Goal: Task Accomplishment & Management: Complete application form

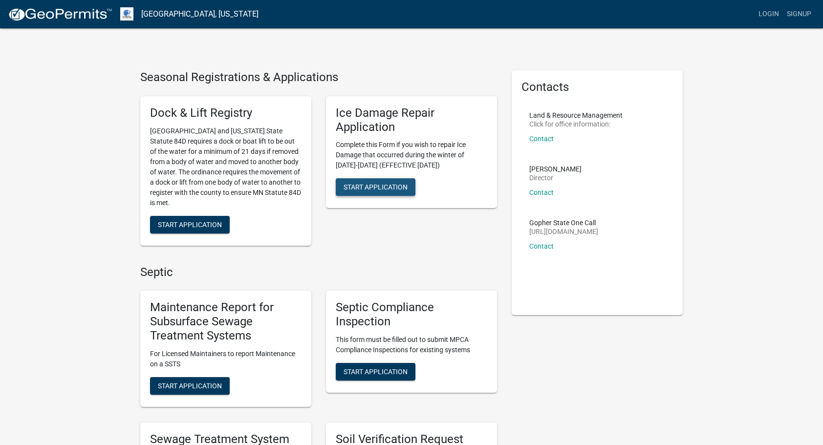
click at [387, 188] on span "Start Application" at bounding box center [375, 187] width 64 height 8
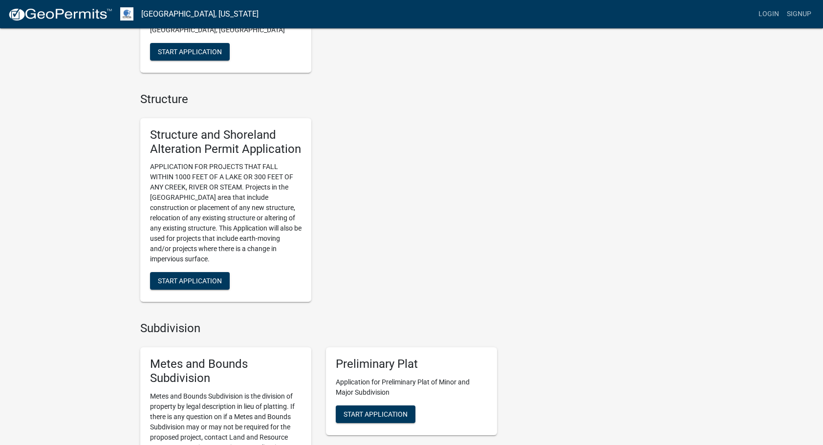
scroll to position [599, 0]
click at [187, 283] on span "Start Application" at bounding box center [190, 281] width 64 height 8
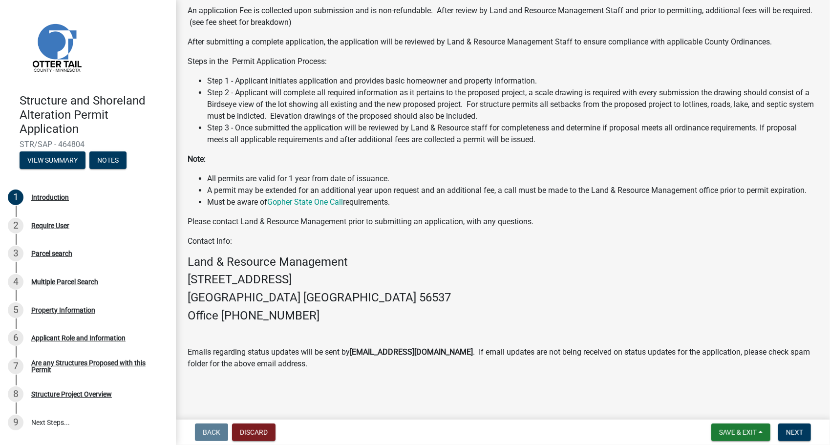
scroll to position [164, 0]
click at [793, 432] on span "Next" at bounding box center [794, 432] width 17 height 8
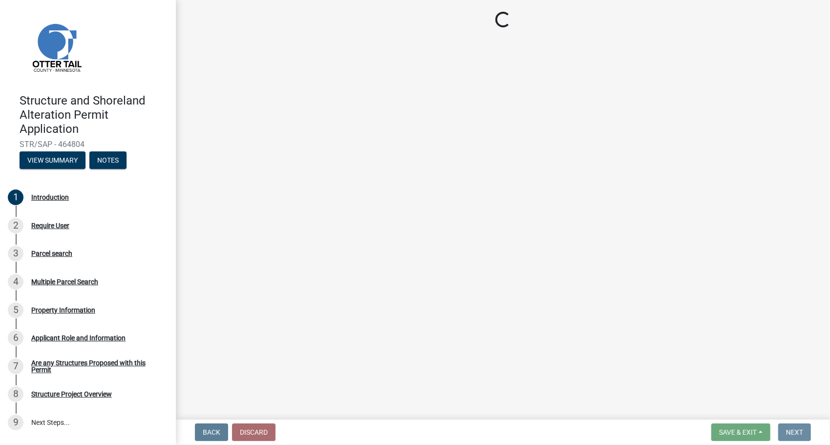
scroll to position [0, 0]
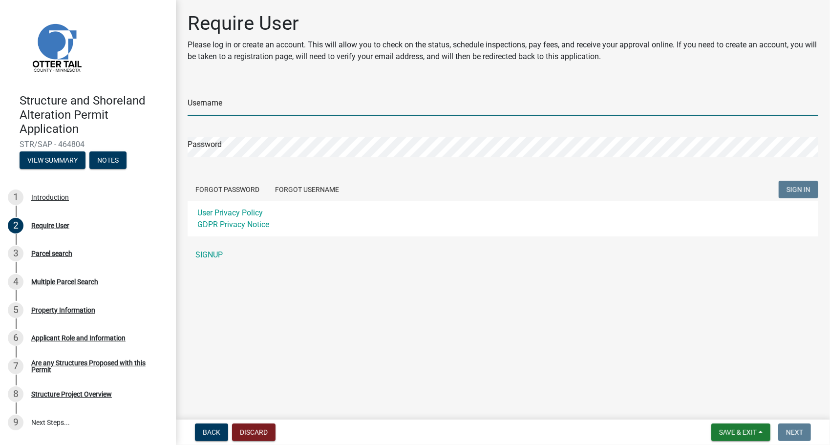
click at [501, 110] on input "Username" at bounding box center [503, 106] width 631 height 20
type input "cbraun08"
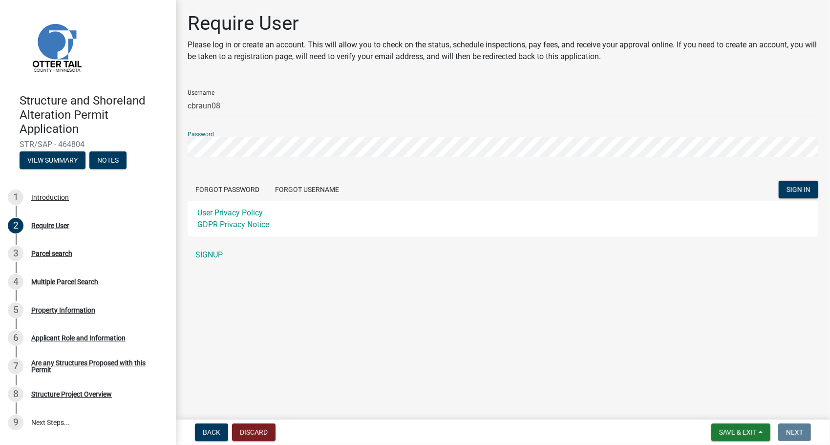
click at [779, 181] on button "SIGN IN" at bounding box center [799, 190] width 40 height 18
click at [286, 187] on button "Forgot Username" at bounding box center [307, 190] width 80 height 18
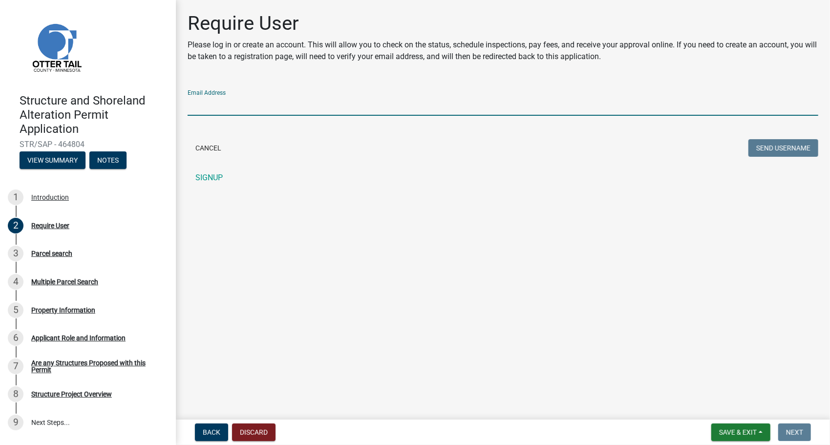
click at [537, 106] on input "Email Address" at bounding box center [503, 106] width 631 height 20
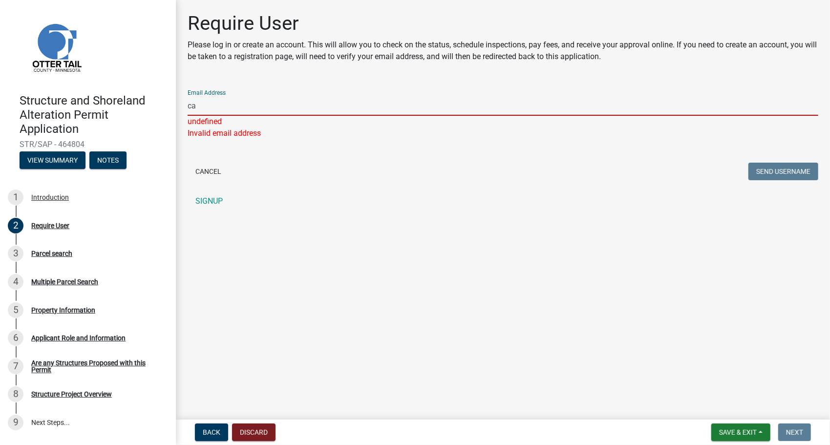
type input "c"
type input "[EMAIL_ADDRESS][DOMAIN_NAME]"
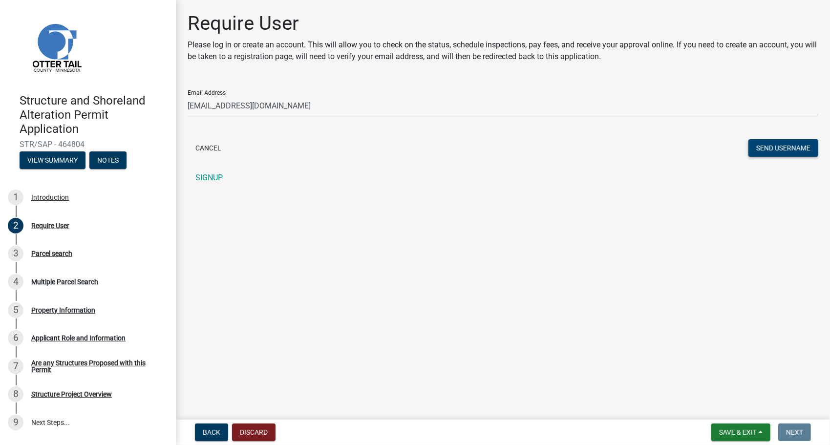
click at [787, 147] on button "Send Username" at bounding box center [783, 148] width 70 height 18
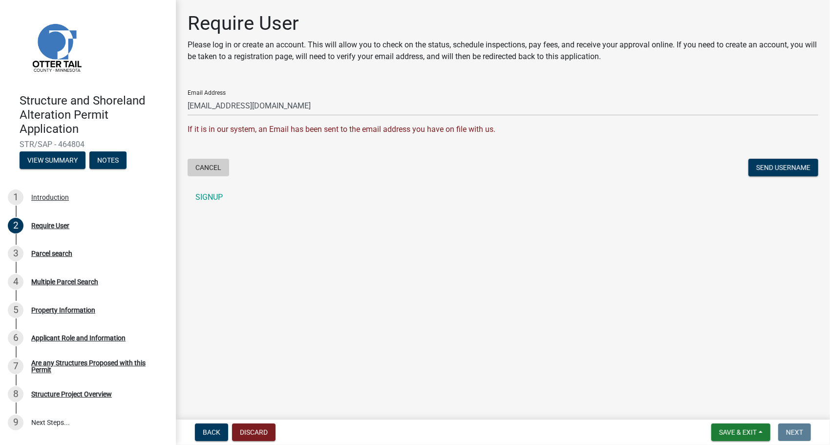
click at [205, 167] on button "Cancel" at bounding box center [209, 168] width 42 height 18
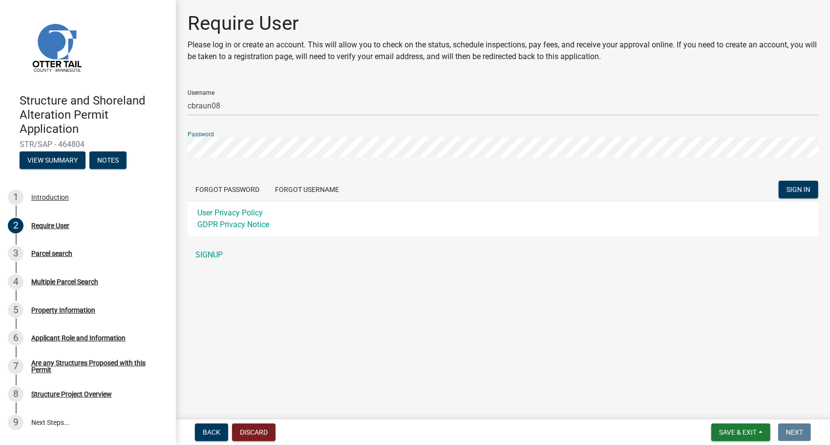
click at [170, 141] on div "Structure and Shoreland Alteration Permit Application STR/SAP - 464804 View Sum…" at bounding box center [415, 222] width 830 height 445
click at [779, 181] on button "SIGN IN" at bounding box center [799, 190] width 40 height 18
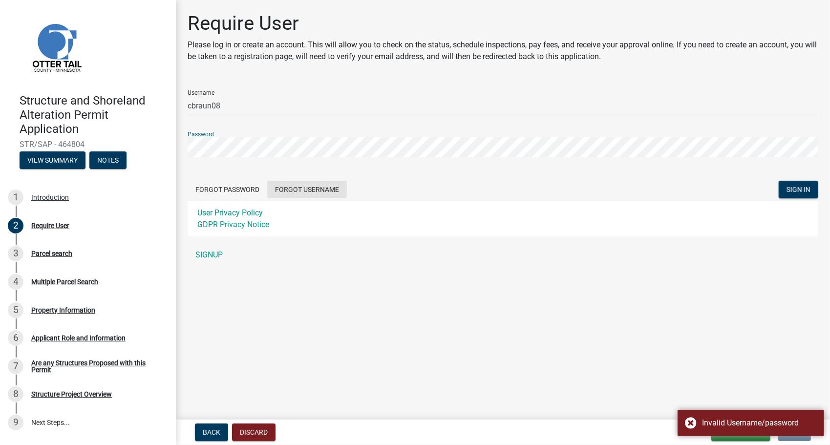
click at [305, 189] on button "Forgot Username" at bounding box center [307, 190] width 80 height 18
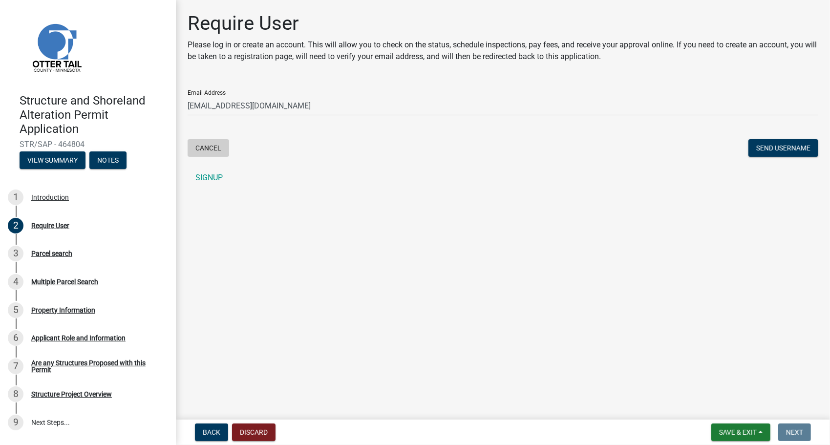
click at [208, 147] on button "Cancel" at bounding box center [209, 148] width 42 height 18
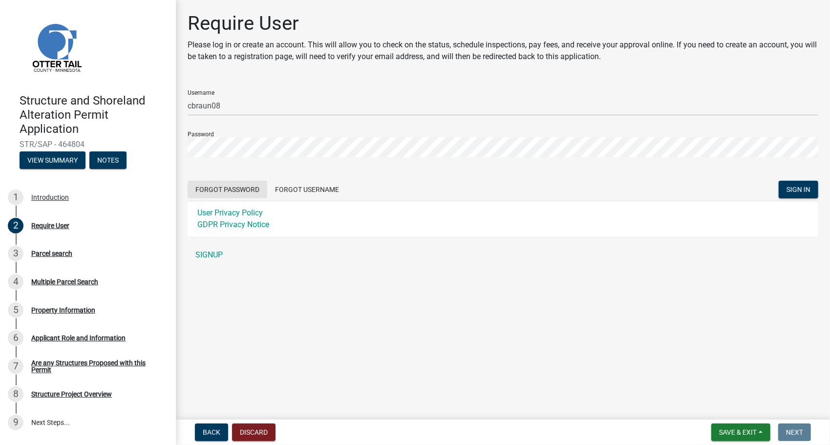
click at [249, 187] on button "Forgot Password" at bounding box center [228, 190] width 80 height 18
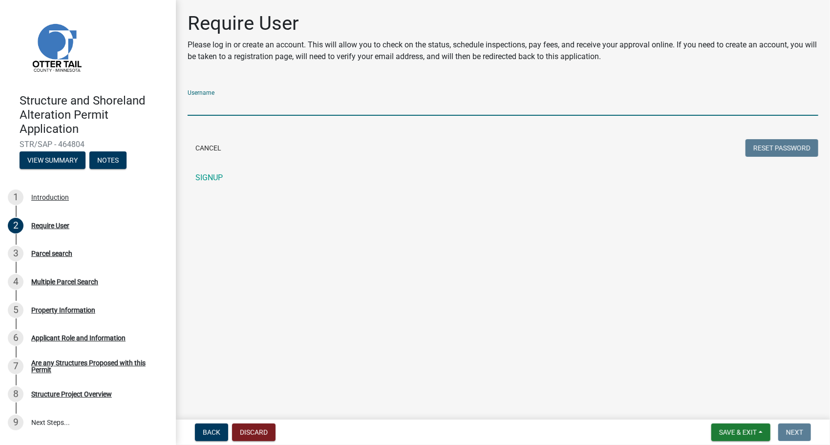
click at [381, 104] on input "Username" at bounding box center [503, 106] width 631 height 20
type input "cbraun08"
click at [745, 139] on button "Reset Password" at bounding box center [781, 148] width 73 height 18
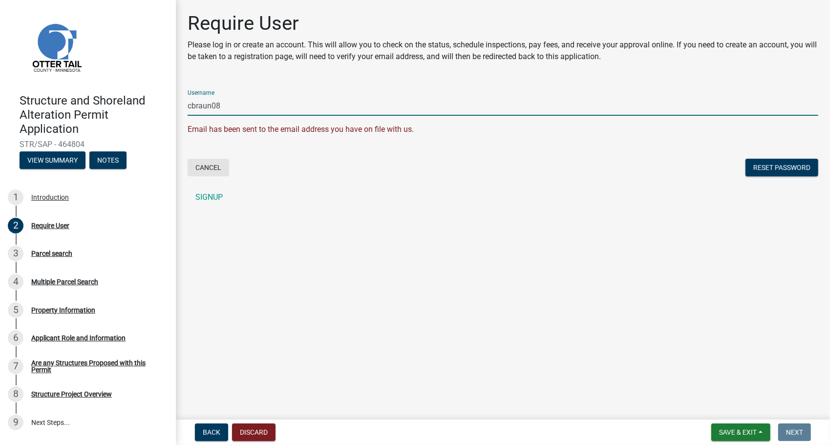
click at [205, 168] on button "Cancel" at bounding box center [209, 168] width 42 height 18
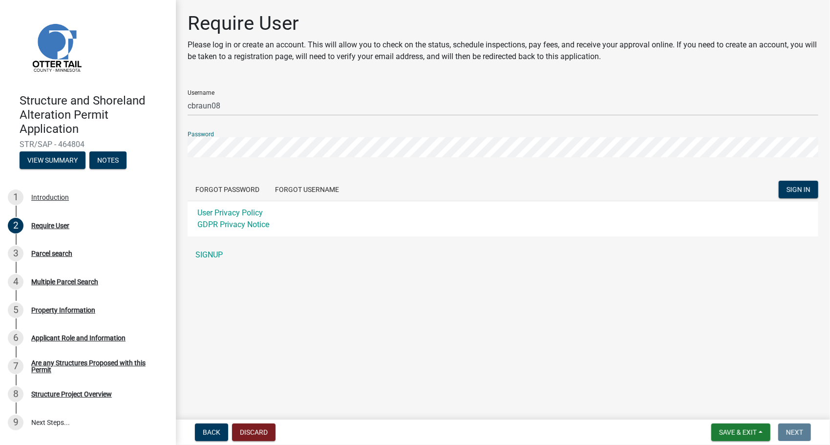
click at [779, 181] on button "SIGN IN" at bounding box center [799, 190] width 40 height 18
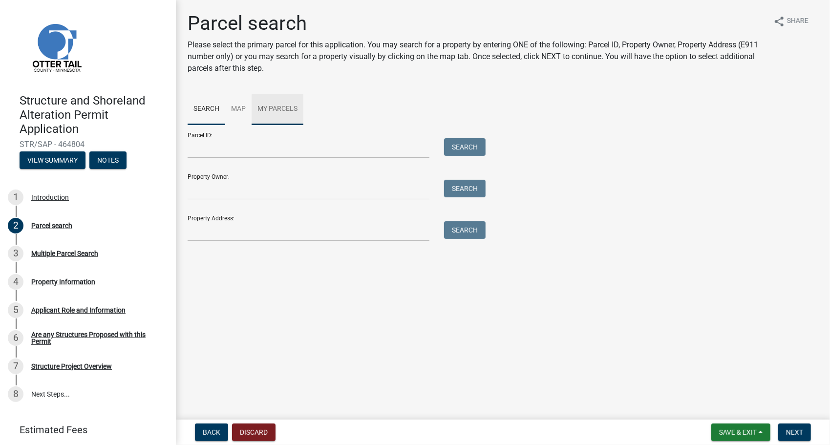
click at [273, 103] on link "My Parcels" at bounding box center [278, 109] width 52 height 31
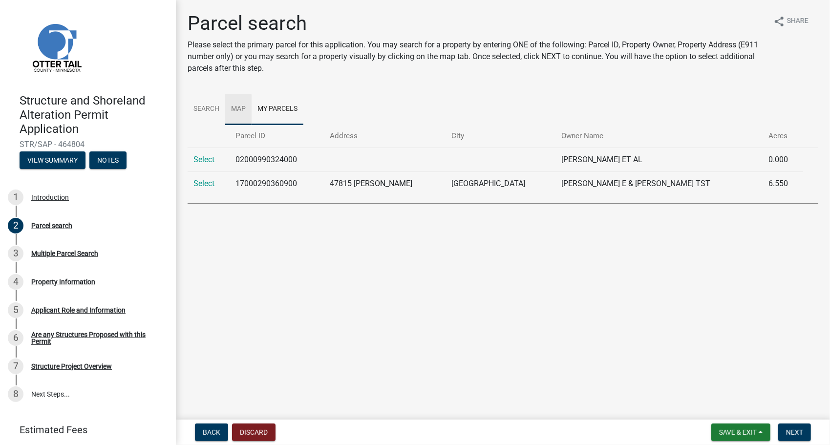
click at [238, 112] on link "Map" at bounding box center [238, 109] width 26 height 31
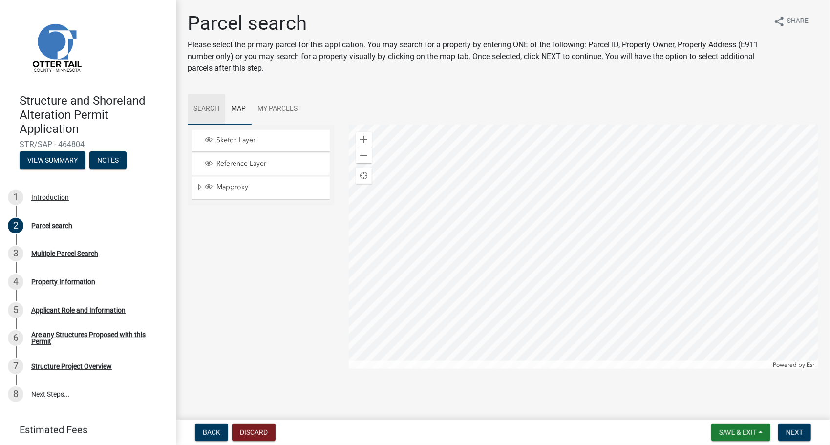
click at [211, 112] on link "Search" at bounding box center [207, 109] width 38 height 31
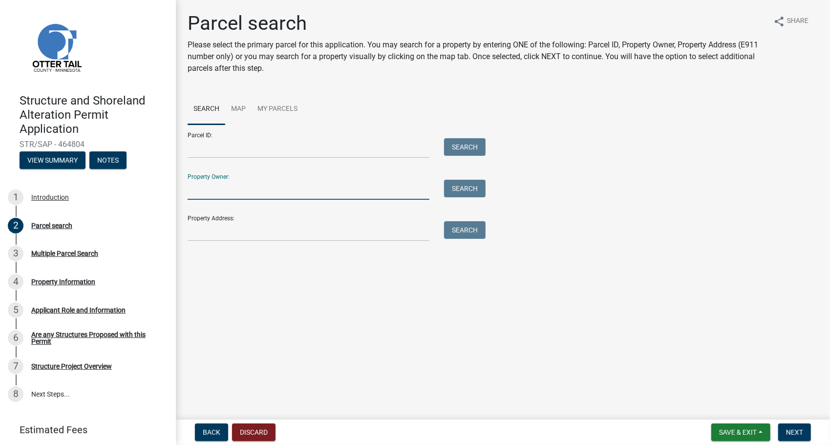
click at [245, 192] on input "Property Owner:" at bounding box center [309, 190] width 242 height 20
type input "[PERSON_NAME]"
click at [470, 187] on button "Search" at bounding box center [465, 189] width 42 height 18
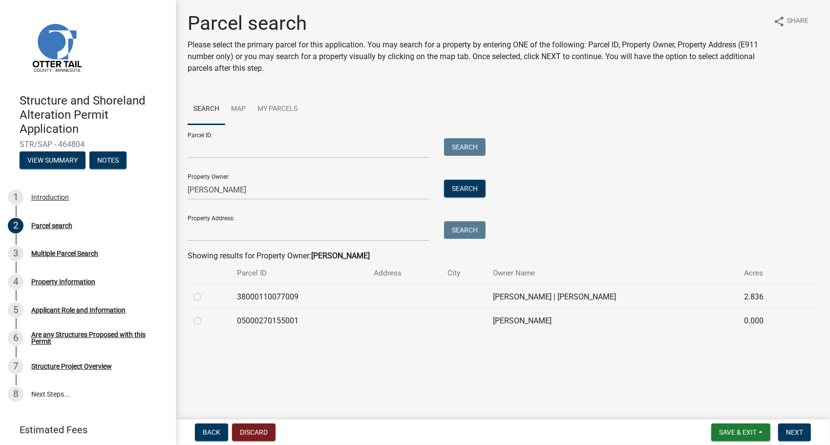
click at [205, 291] on label at bounding box center [205, 291] width 0 height 0
click at [205, 296] on input "radio" at bounding box center [208, 294] width 6 height 6
radio input "true"
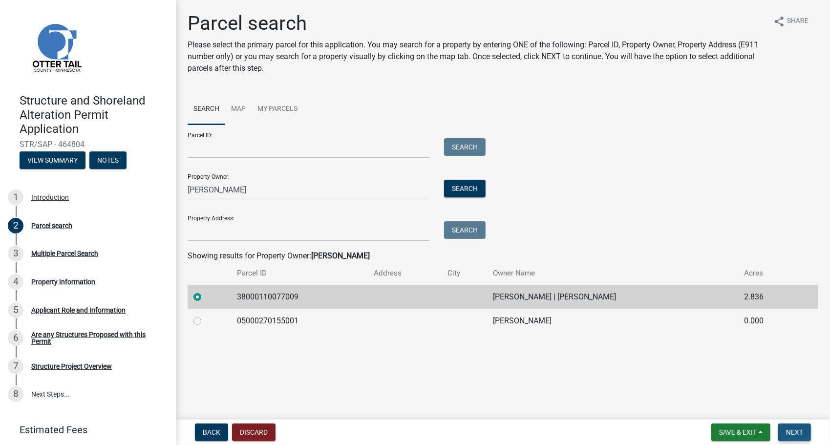
click at [796, 430] on span "Next" at bounding box center [794, 432] width 17 height 8
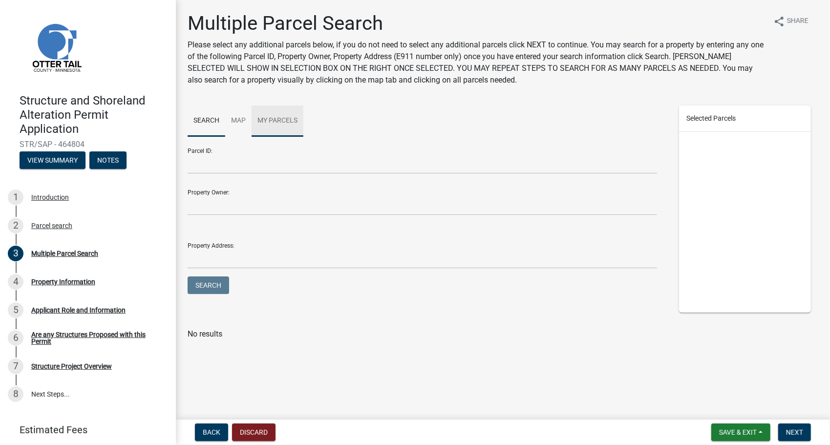
click at [285, 120] on link "My Parcels" at bounding box center [278, 121] width 52 height 31
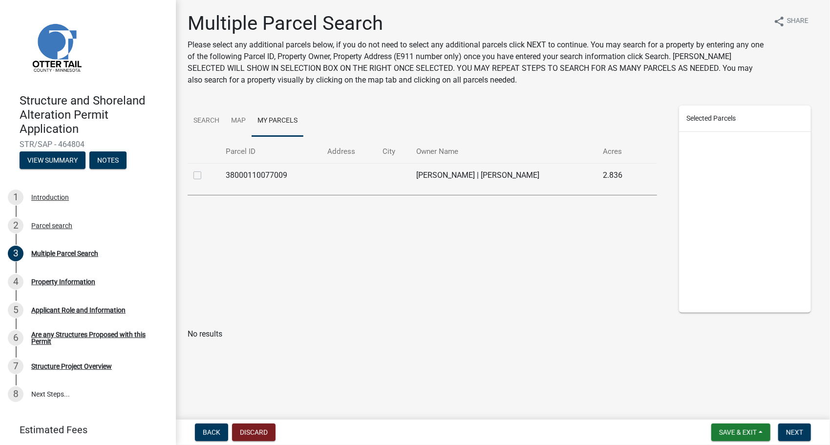
click at [205, 170] on label at bounding box center [205, 170] width 0 height 0
click at [205, 176] on input "checkbox" at bounding box center [208, 173] width 6 height 6
checkbox input "true"
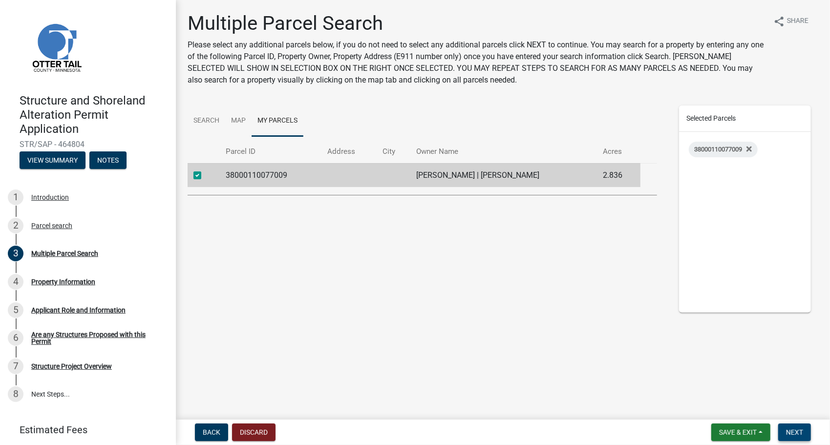
click at [795, 429] on span "Next" at bounding box center [794, 432] width 17 height 8
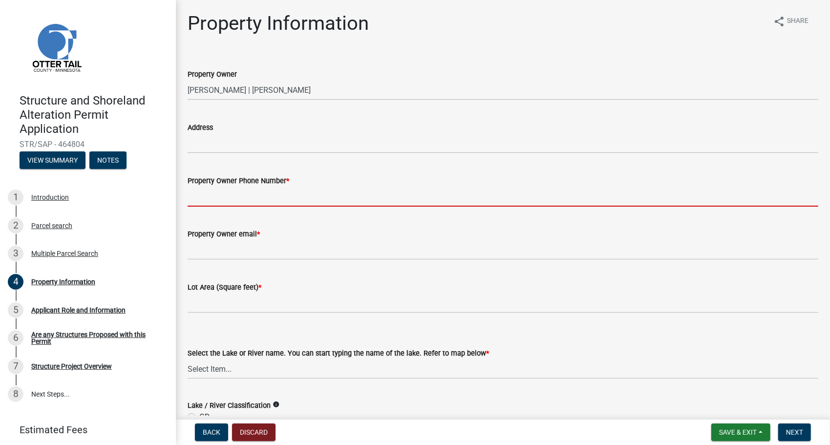
click at [216, 204] on input "Property Owner Phone Number *" at bounding box center [503, 197] width 631 height 20
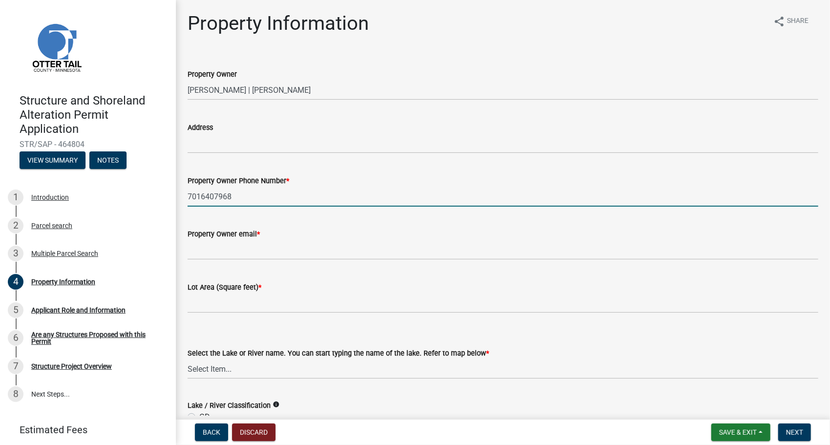
type input "7016407968"
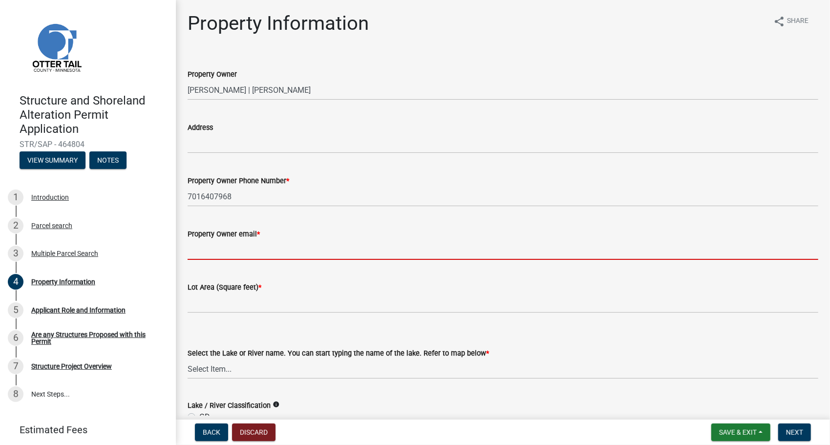
click at [427, 251] on input "Property Owner email *" at bounding box center [503, 250] width 631 height 20
click at [318, 251] on input "Property Owner email *" at bounding box center [503, 250] width 631 height 20
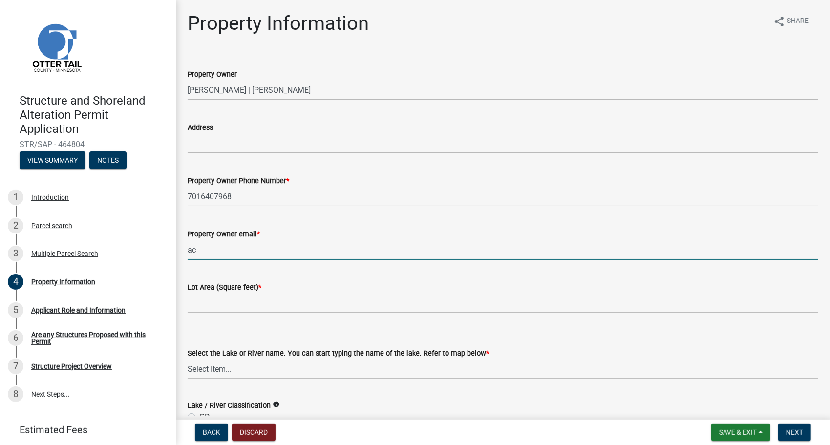
type input "a"
type input "[EMAIL_ADDRESS][DOMAIN_NAME]"
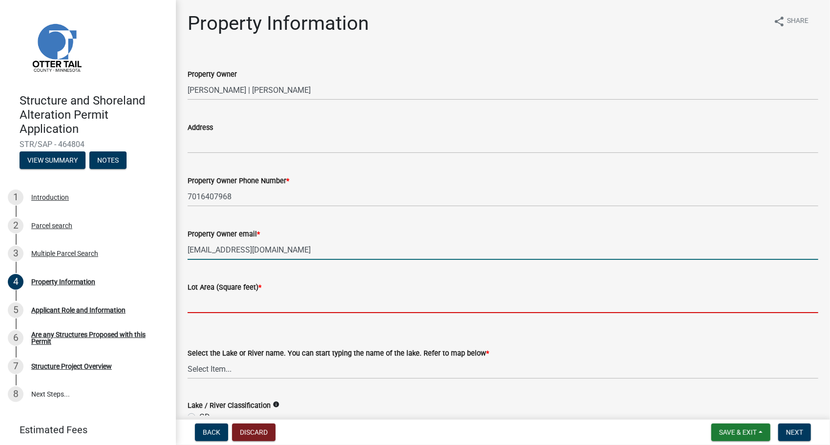
click at [437, 299] on input "text" at bounding box center [503, 303] width 631 height 20
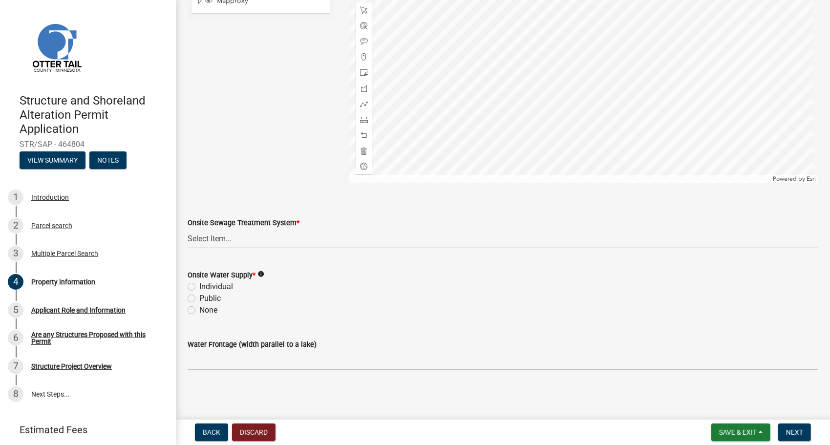
scroll to position [595, 0]
click at [199, 312] on label "None" at bounding box center [208, 310] width 18 height 12
click at [199, 311] on input "None" at bounding box center [202, 307] width 6 height 6
radio input "true"
click at [258, 274] on icon "info" at bounding box center [260, 274] width 7 height 7
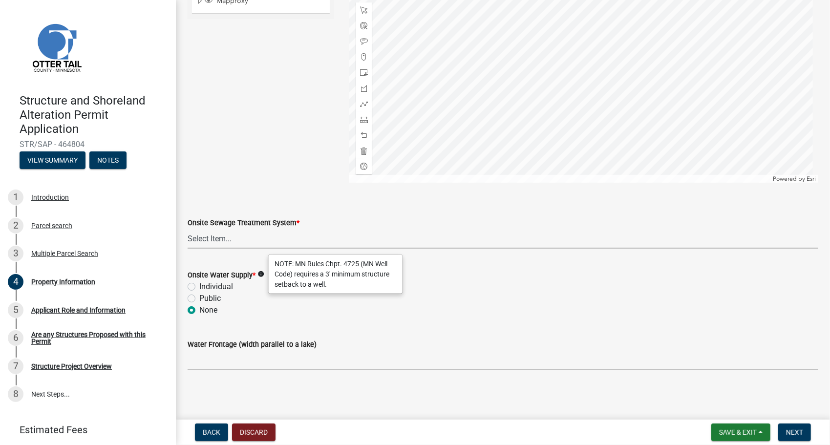
click at [231, 235] on select "Select Item... L&R Certificate of Compliance within 5yrs Compliance Inspection …" at bounding box center [503, 239] width 631 height 20
click at [188, 229] on select "Select Item... L&R Certificate of Compliance within 5yrs Compliance Inspection …" at bounding box center [503, 239] width 631 height 20
select select "9233bc03-43b7-4bc3-a622-0f4482adc204"
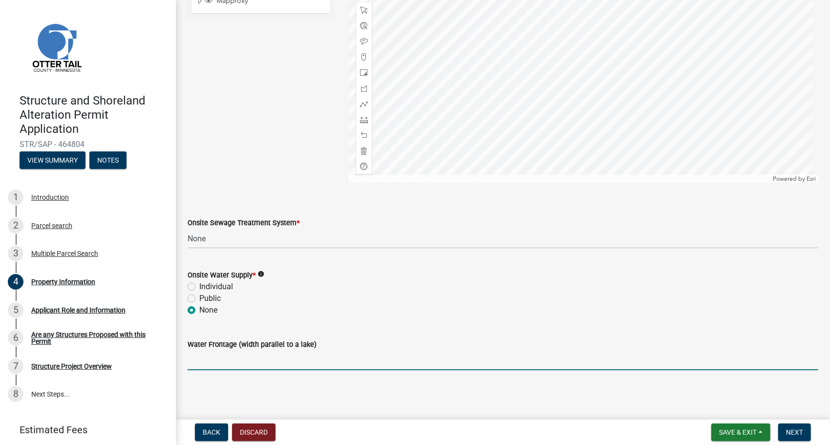
click at [284, 363] on input "Water Frontage (width parallel to a lake)" at bounding box center [503, 360] width 631 height 20
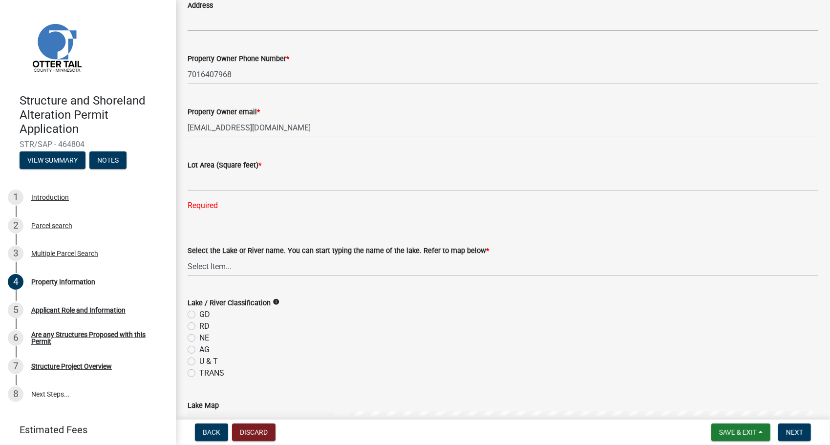
scroll to position [122, 0]
type input "215"
click at [215, 182] on input "text" at bounding box center [503, 181] width 631 height 20
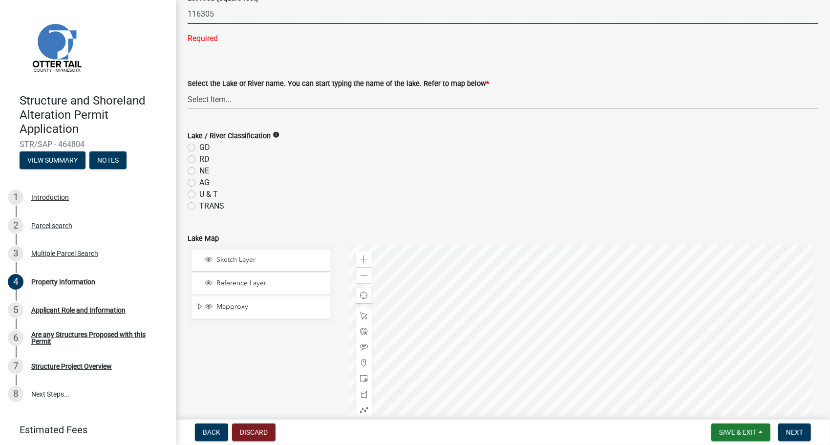
scroll to position [291, 0]
type input "116305"
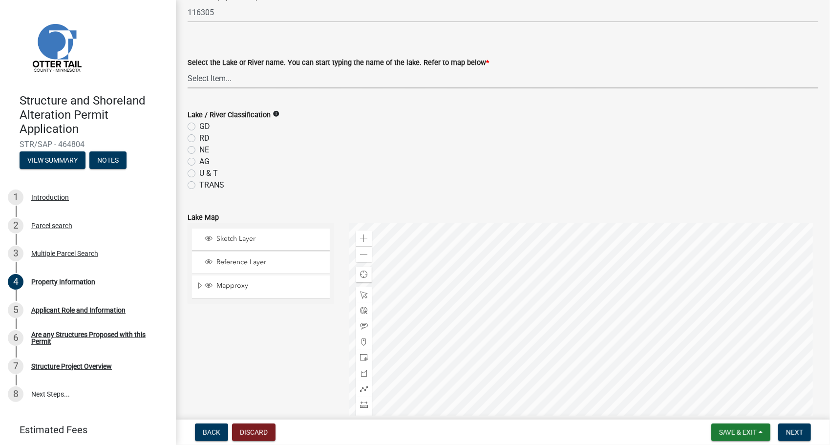
click at [324, 93] on wm-data-entity-input "Select the Lake or River name. You can start typing the name of the lake. Refer…" at bounding box center [503, 64] width 631 height 66
click at [188, 68] on select "Select Item... None [PERSON_NAME] 56-031 [PERSON_NAME] 56-118 [PERSON_NAME] 56-…" at bounding box center [503, 78] width 631 height 20
select select "b85226d5-673a-420e-8869-9201c2f9c5db"
click at [199, 135] on label "RD" at bounding box center [204, 138] width 10 height 12
click at [199, 135] on input "RD" at bounding box center [202, 135] width 6 height 6
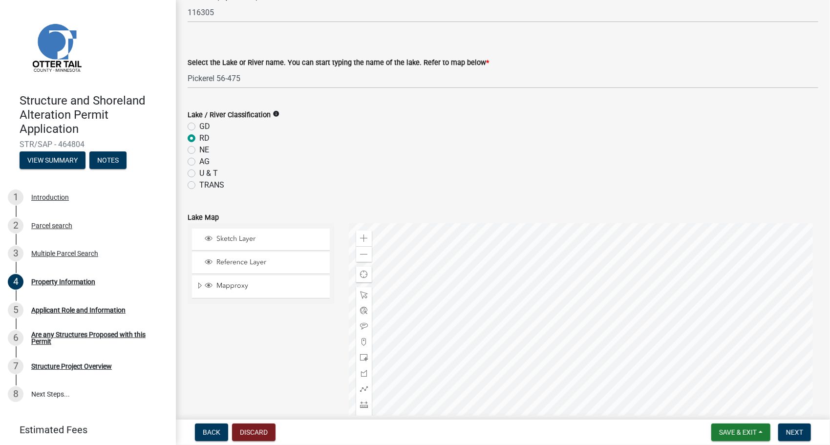
radio input "true"
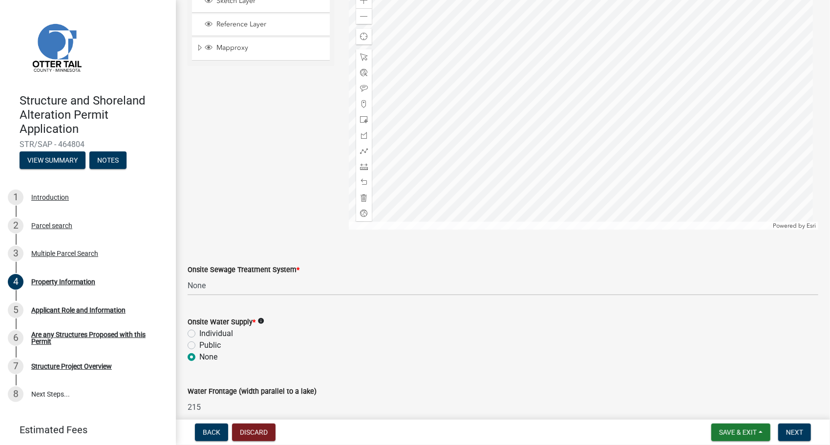
scroll to position [575, 0]
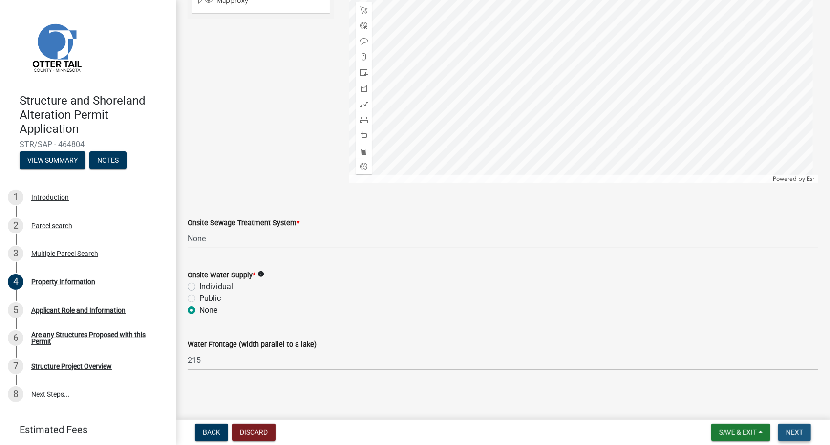
click at [801, 430] on span "Next" at bounding box center [794, 432] width 17 height 8
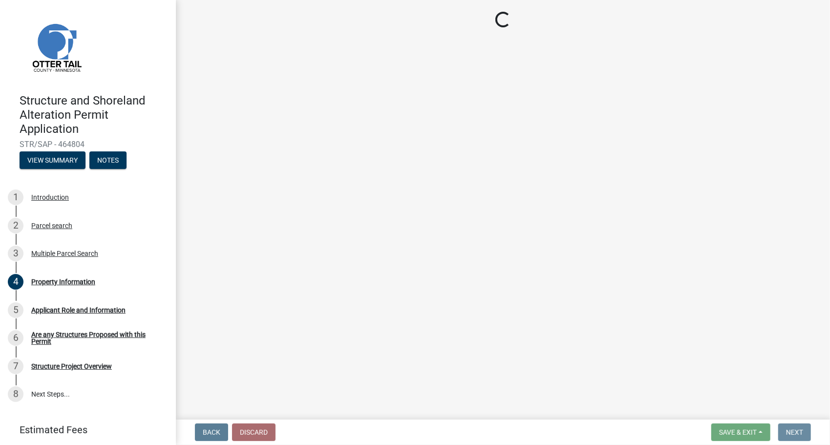
scroll to position [0, 0]
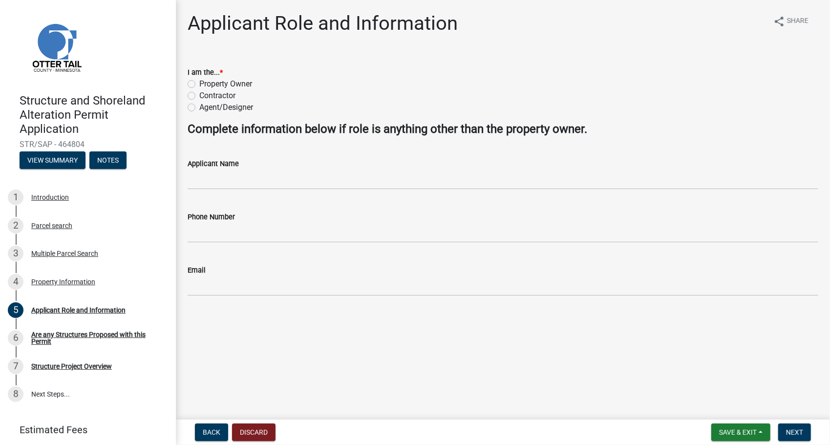
click at [199, 81] on label "Property Owner" at bounding box center [225, 84] width 53 height 12
click at [199, 81] on input "Property Owner" at bounding box center [202, 81] width 6 height 6
radio input "true"
click at [792, 433] on span "Next" at bounding box center [794, 432] width 17 height 8
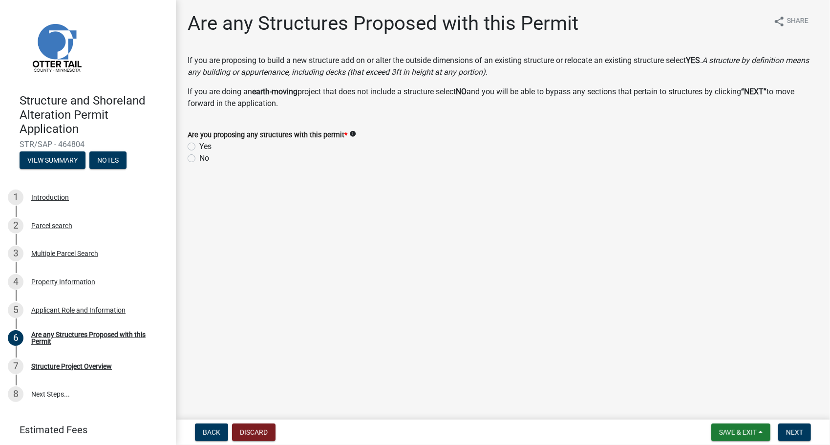
click at [199, 159] on label "No" at bounding box center [204, 158] width 10 height 12
click at [199, 159] on input "No" at bounding box center [202, 155] width 6 height 6
radio input "true"
click at [785, 433] on button "Next" at bounding box center [794, 433] width 33 height 18
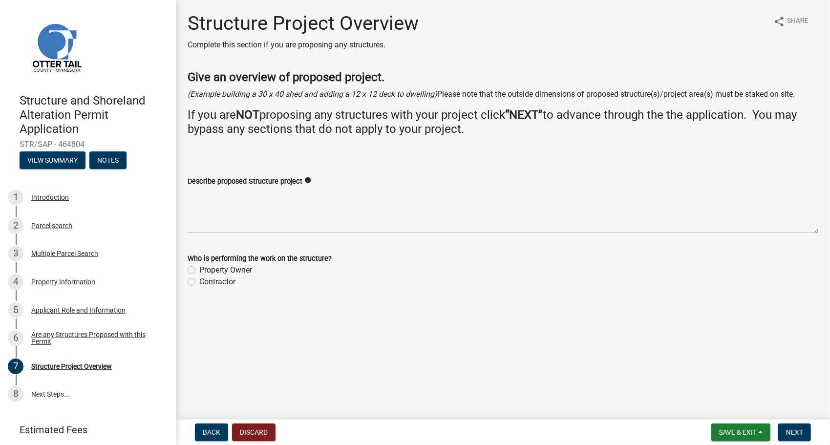
click at [199, 271] on label "Property Owner" at bounding box center [225, 270] width 53 height 12
click at [199, 271] on input "Property Owner" at bounding box center [202, 267] width 6 height 6
radio input "true"
click at [794, 434] on span "Next" at bounding box center [794, 432] width 17 height 8
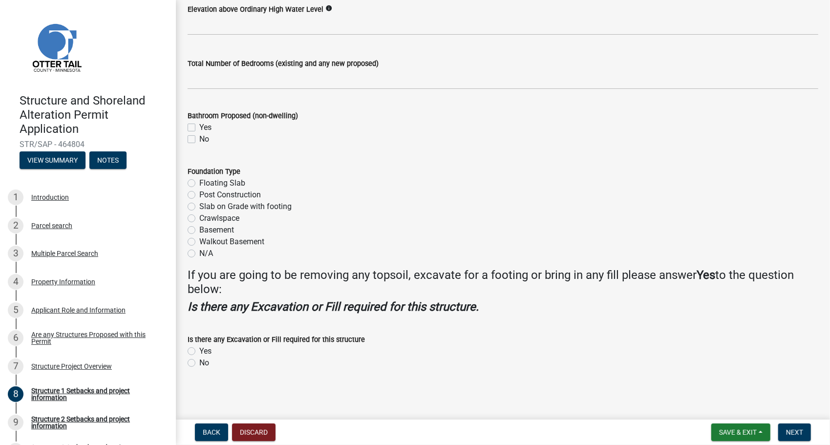
scroll to position [1135, 0]
click at [795, 430] on span "Next" at bounding box center [794, 432] width 17 height 8
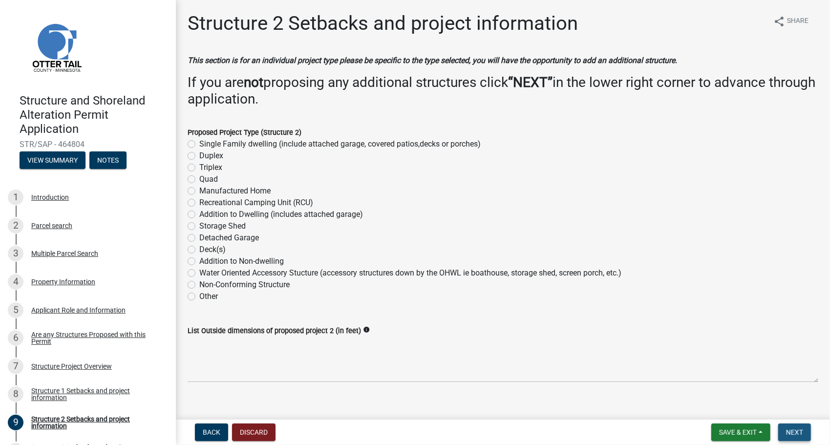
click at [798, 433] on span "Next" at bounding box center [794, 432] width 17 height 8
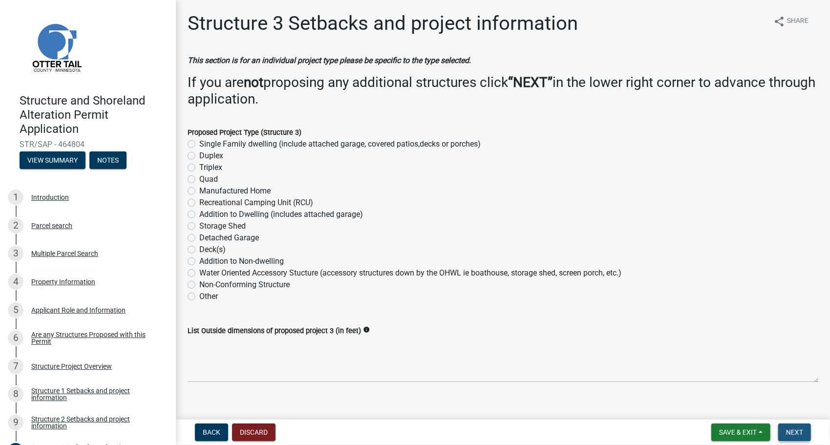
click at [798, 433] on span "Next" at bounding box center [794, 432] width 17 height 8
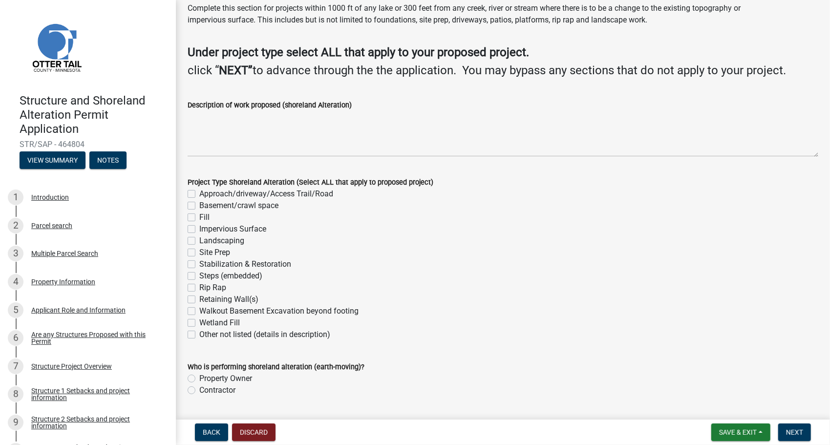
scroll to position [36, 0]
click at [292, 193] on label "Approach/driveway/Access Trail/Road" at bounding box center [266, 195] width 134 height 12
click at [206, 193] on input "Approach/driveway/Access Trail/Road" at bounding box center [202, 192] width 6 height 6
checkbox input "true"
checkbox input "false"
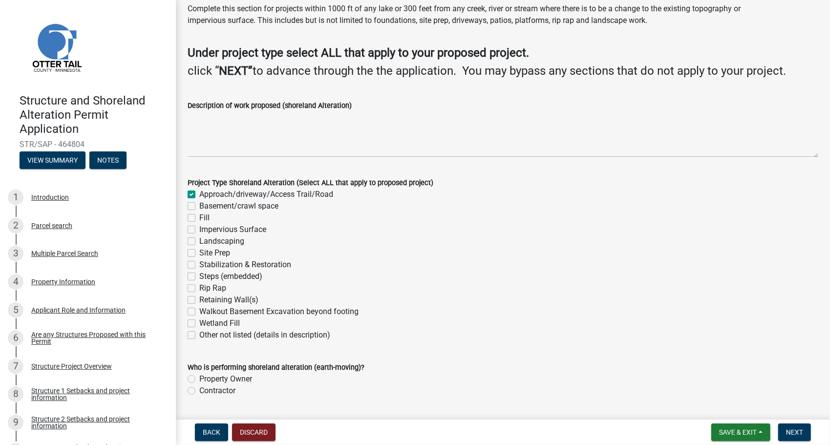
checkbox input "false"
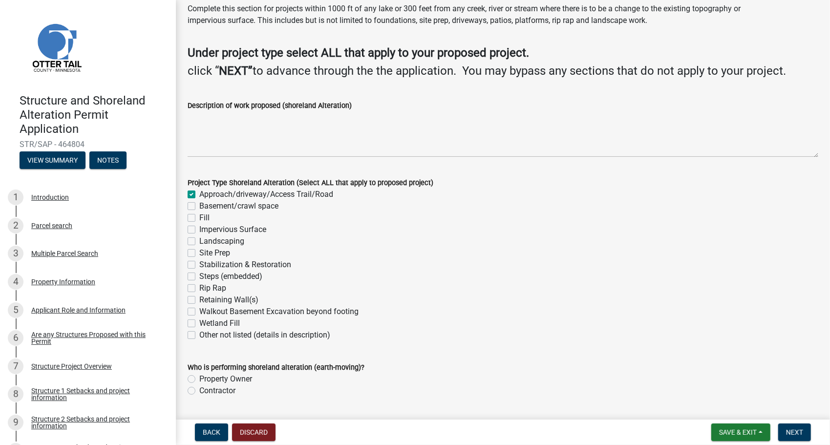
checkbox input "false"
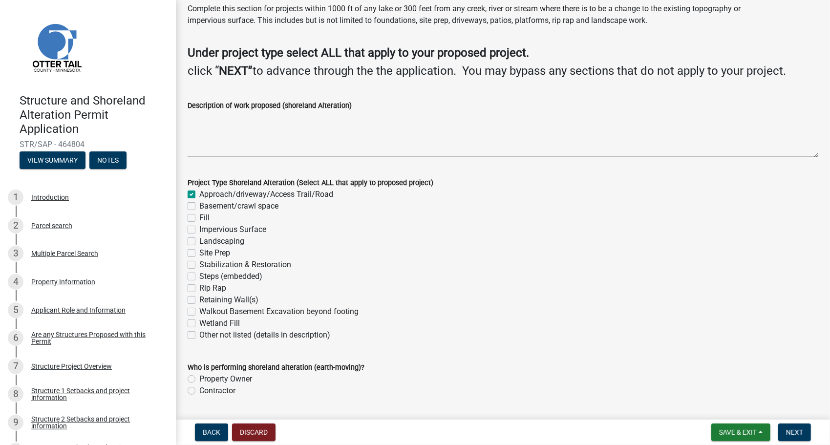
checkbox input "false"
click at [215, 228] on label "Impervious Surface" at bounding box center [232, 230] width 67 height 12
click at [206, 228] on input "Impervious Surface" at bounding box center [202, 227] width 6 height 6
checkbox input "true"
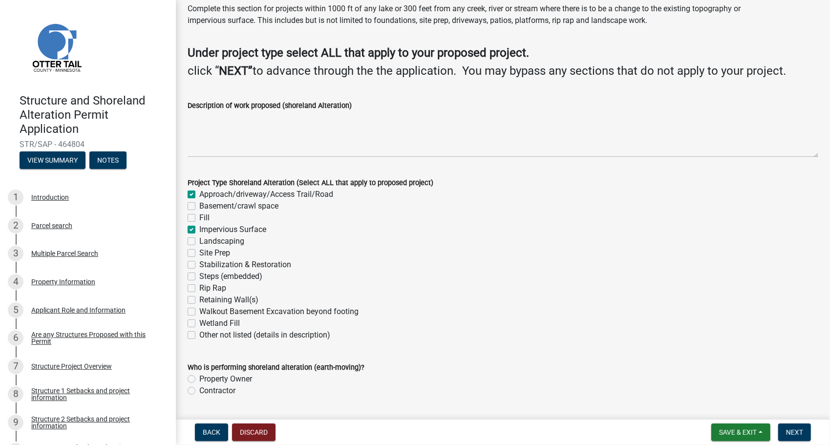
checkbox input "false"
checkbox input "true"
checkbox input "false"
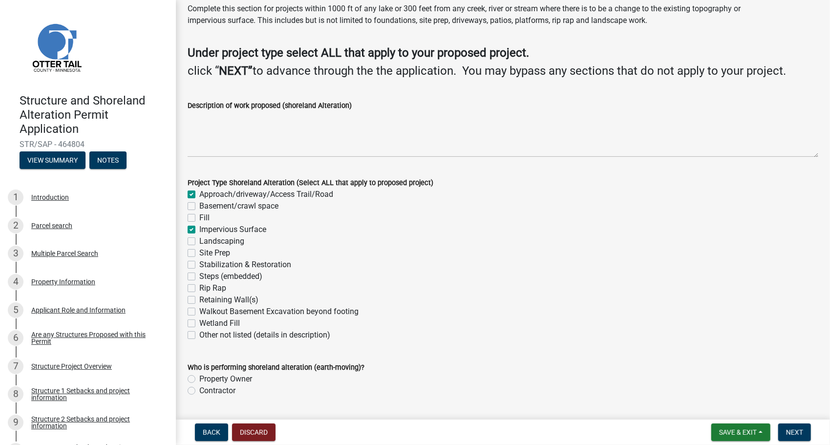
checkbox input "false"
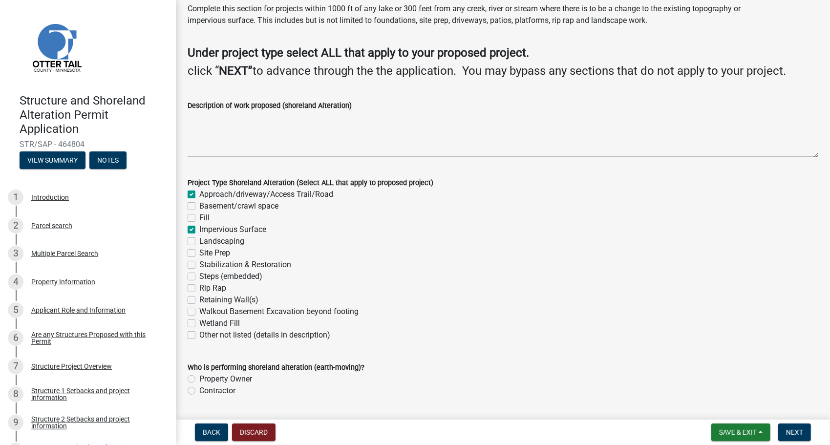
checkbox input "false"
click at [199, 220] on label "Fill" at bounding box center [204, 218] width 10 height 12
click at [199, 218] on input "Fill" at bounding box center [202, 215] width 6 height 6
checkbox input "true"
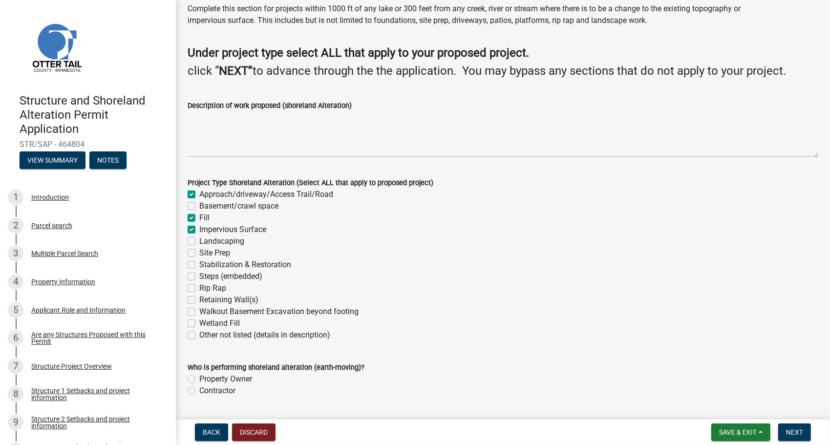
checkbox input "true"
checkbox input "false"
checkbox input "true"
checkbox input "false"
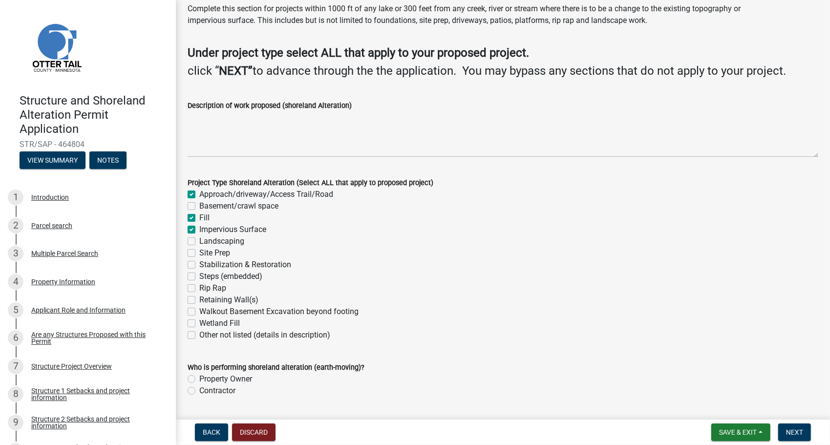
checkbox input "false"
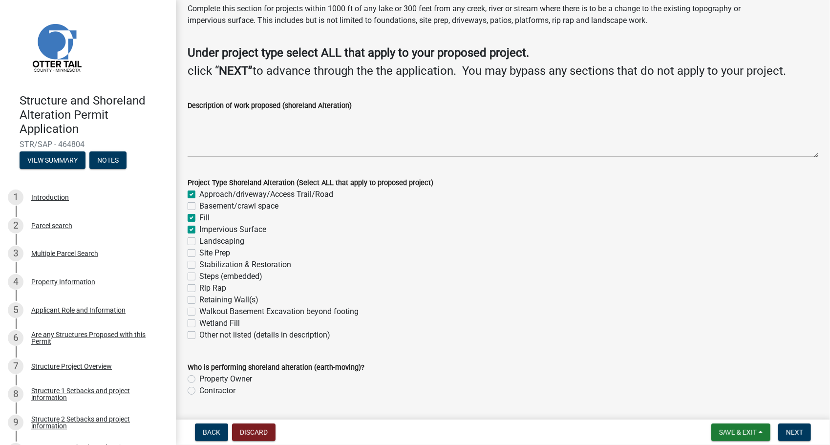
checkbox input "false"
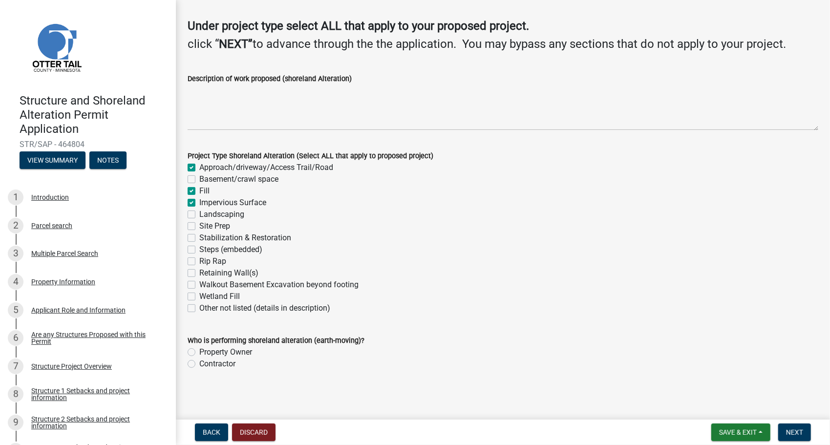
scroll to position [64, 0]
click at [199, 261] on label "Rip Rap" at bounding box center [212, 261] width 27 height 12
click at [199, 261] on input "Rip Rap" at bounding box center [202, 258] width 6 height 6
checkbox input "true"
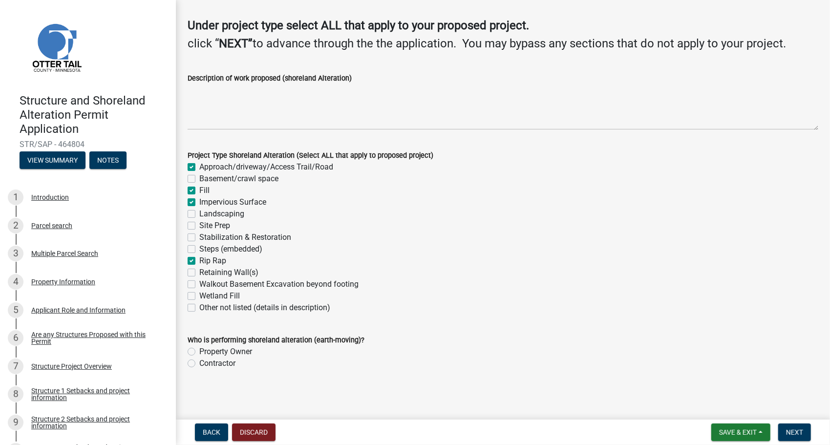
checkbox input "false"
checkbox input "true"
checkbox input "false"
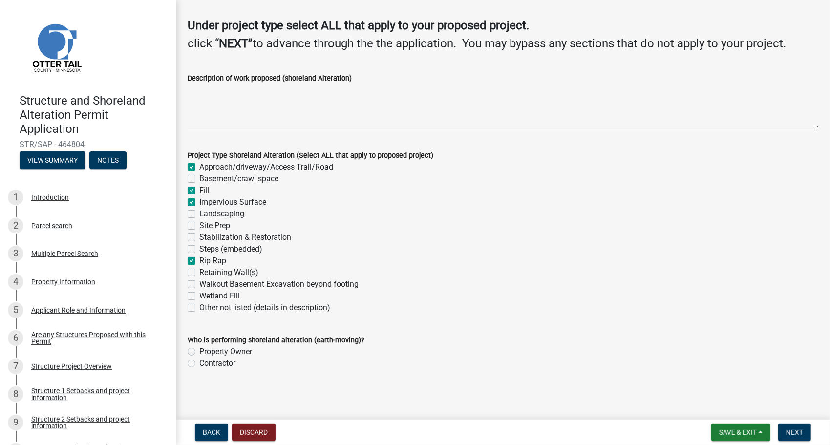
checkbox input "false"
checkbox input "true"
checkbox input "false"
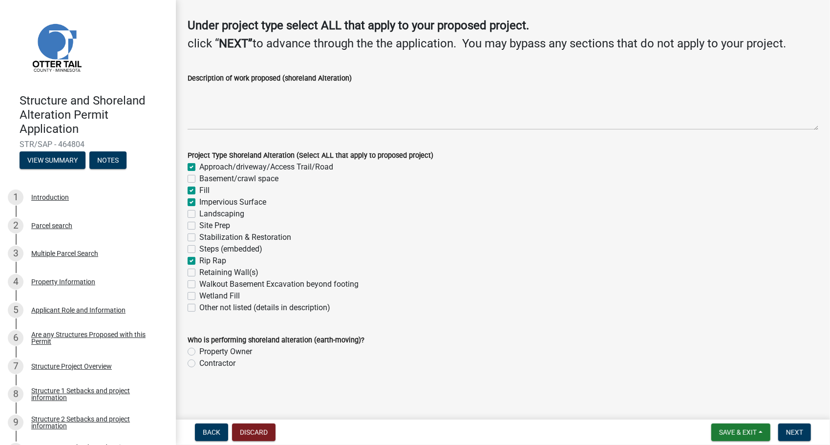
checkbox input "false"
click at [199, 353] on label "Property Owner" at bounding box center [225, 352] width 53 height 12
click at [199, 352] on input "Property Owner" at bounding box center [202, 349] width 6 height 6
radio input "true"
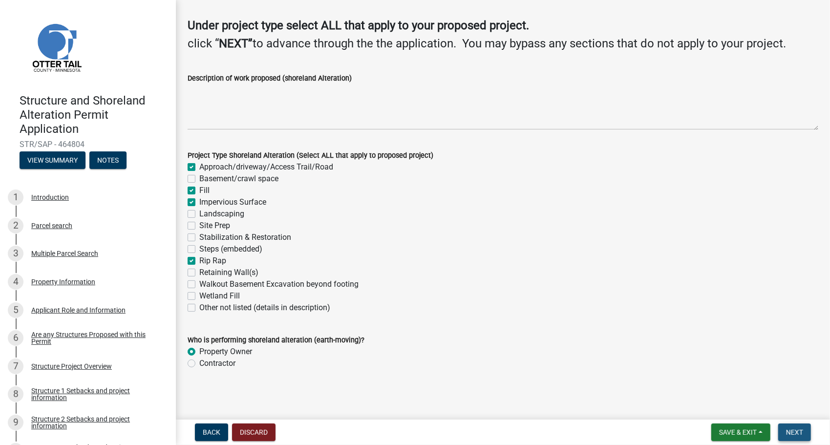
click at [800, 434] on span "Next" at bounding box center [794, 432] width 17 height 8
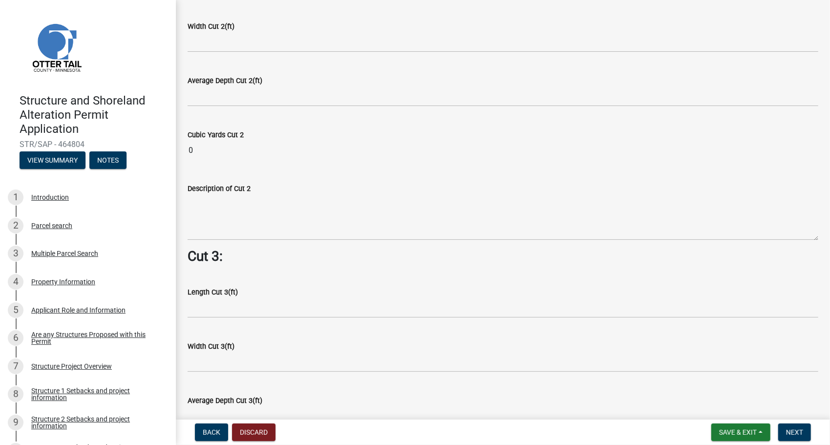
scroll to position [1188, 0]
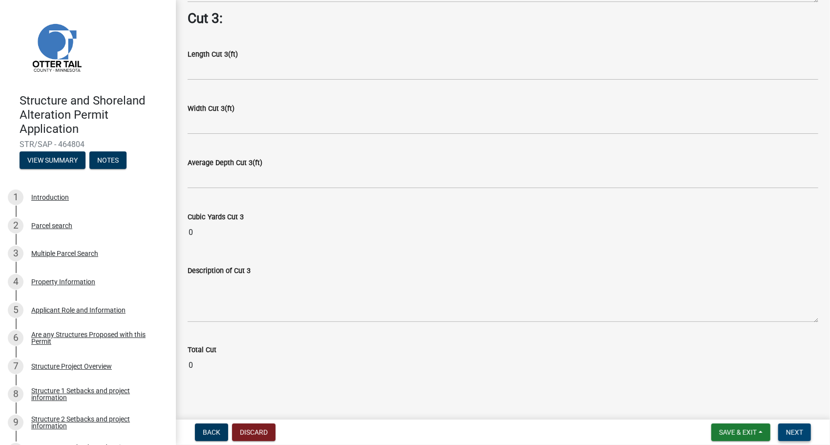
click at [798, 434] on span "Next" at bounding box center [794, 432] width 17 height 8
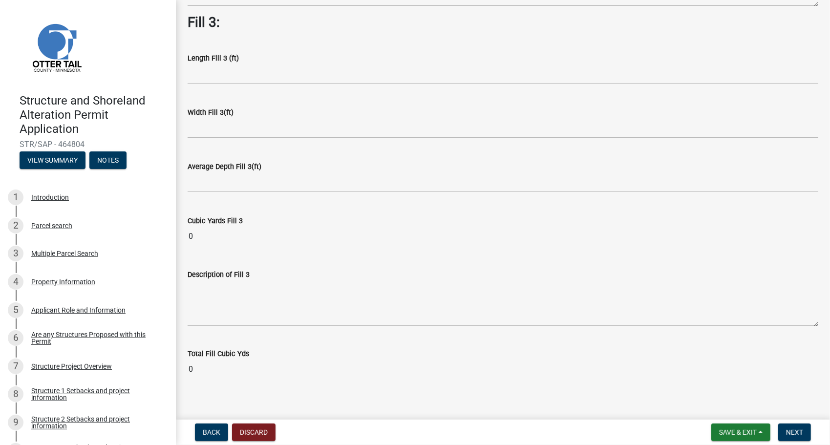
scroll to position [704, 0]
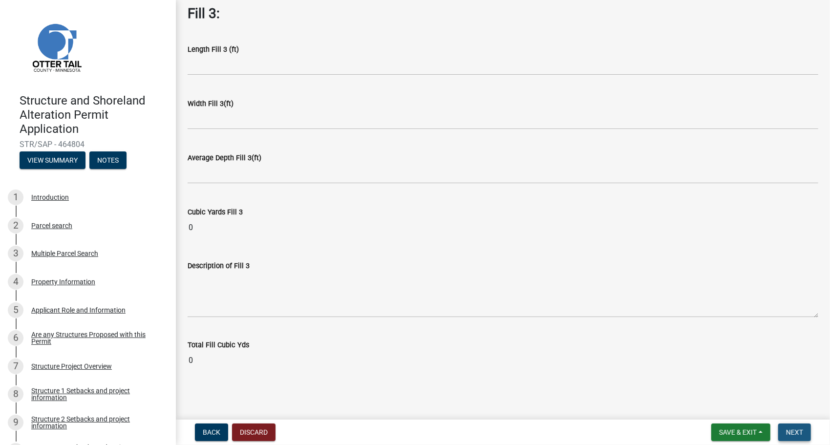
click at [797, 426] on button "Next" at bounding box center [794, 433] width 33 height 18
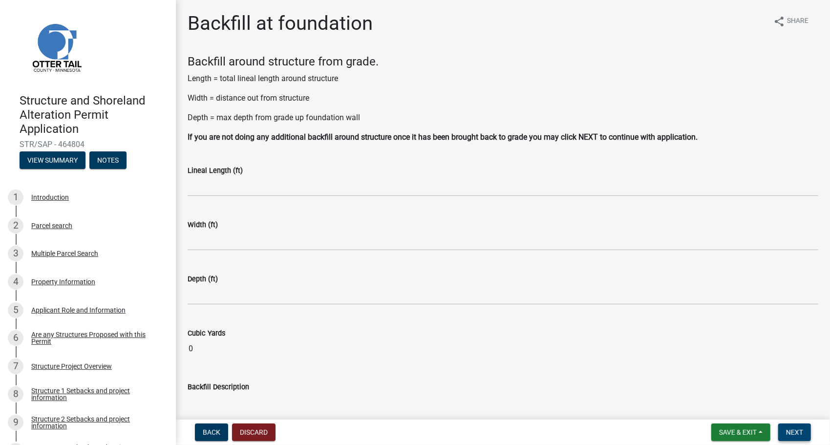
click at [799, 434] on span "Next" at bounding box center [794, 432] width 17 height 8
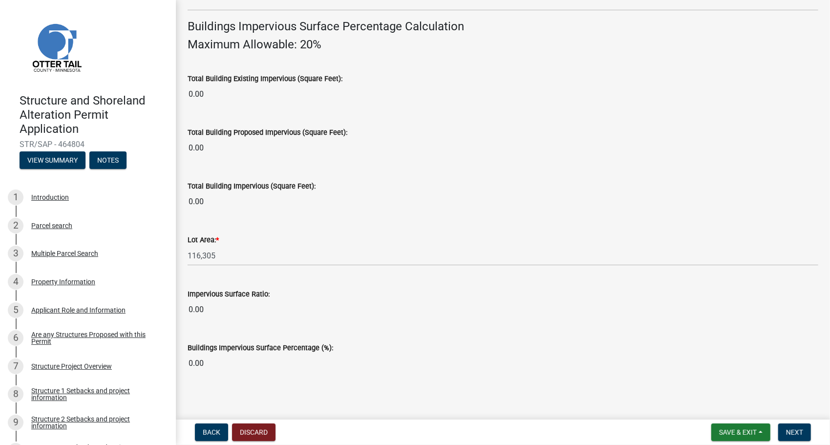
scroll to position [672, 0]
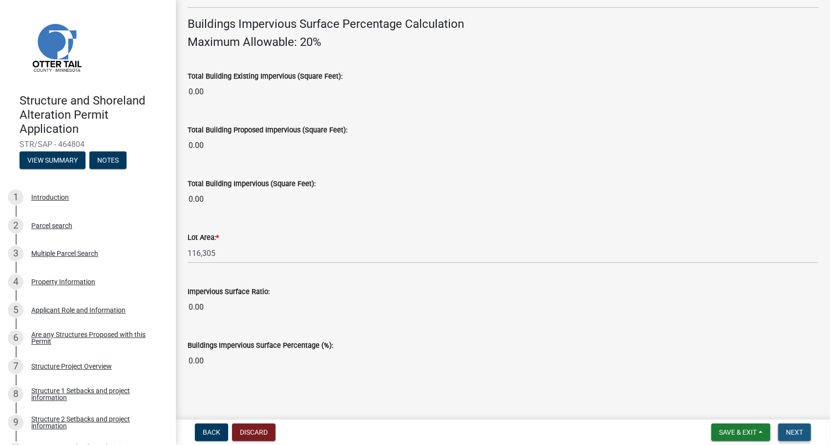
click at [790, 428] on span "Next" at bounding box center [794, 432] width 17 height 8
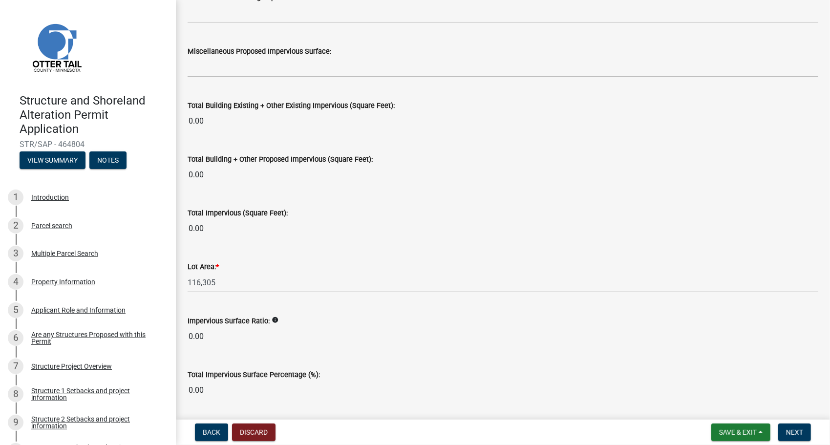
scroll to position [1066, 0]
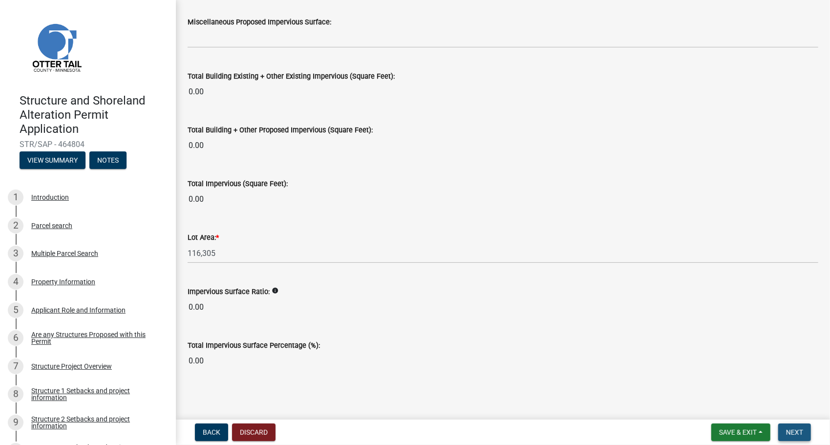
click at [790, 430] on span "Next" at bounding box center [794, 432] width 17 height 8
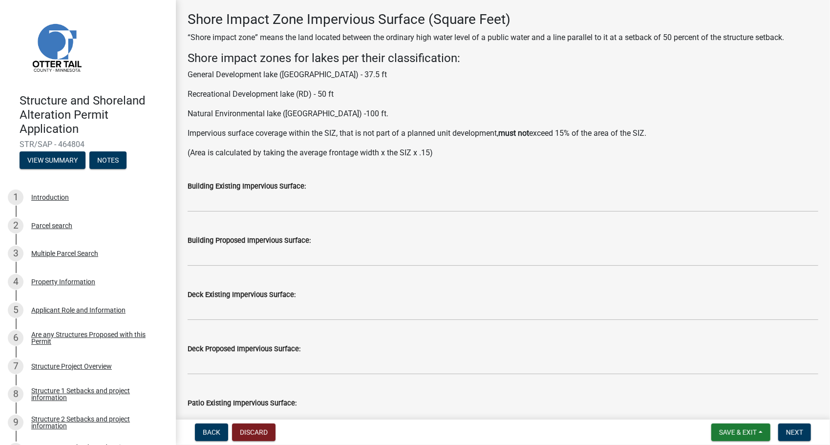
scroll to position [43, 0]
click at [540, 165] on wm-data-entity-input "Shore Impact Zone Impervious Surface (Square Feet) “Shore impact zone” means th…" at bounding box center [503, 89] width 631 height 155
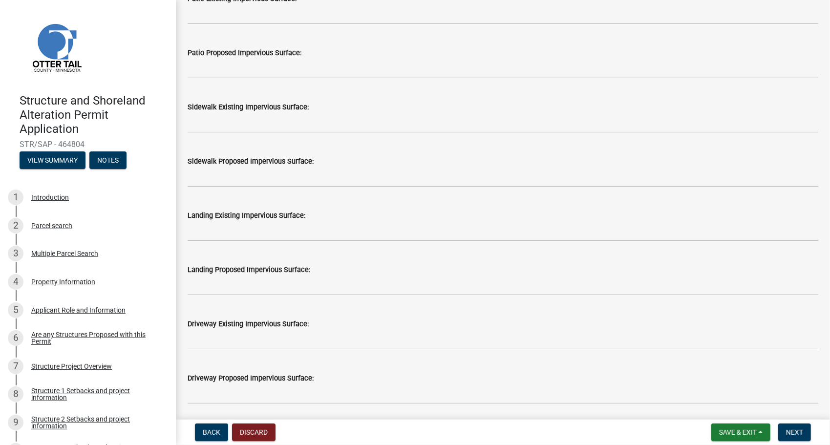
scroll to position [0, 0]
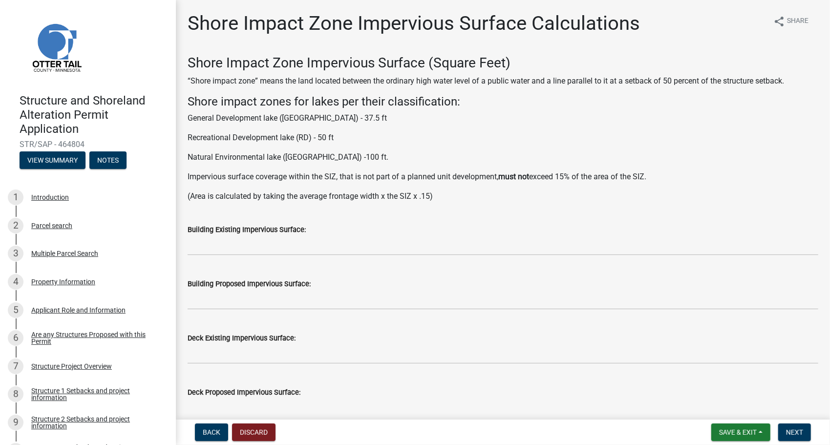
click at [453, 191] on p "(Area is calculated by taking the average frontage width x the SIZ x .15)" at bounding box center [503, 197] width 631 height 12
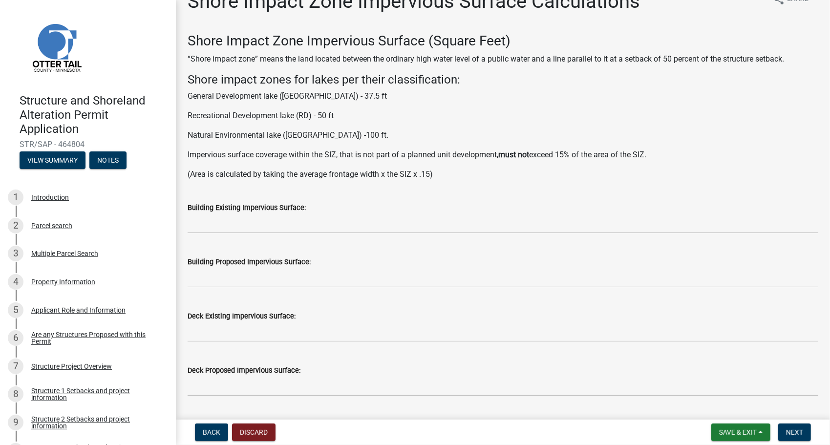
scroll to position [22, 0]
click at [787, 432] on span "Next" at bounding box center [794, 432] width 17 height 8
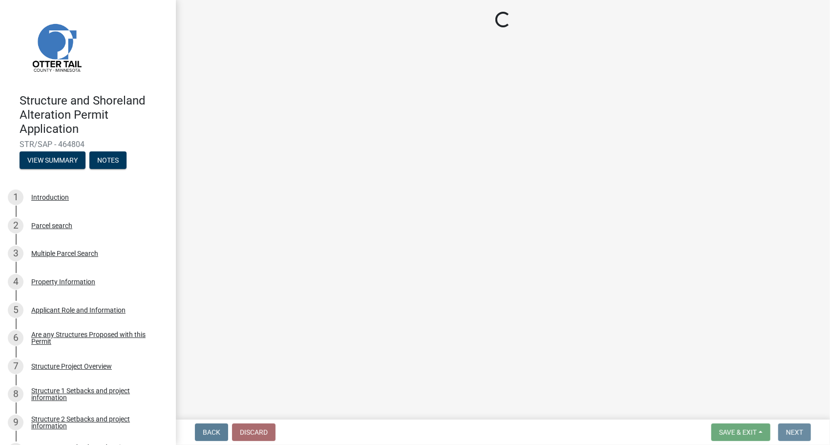
scroll to position [0, 0]
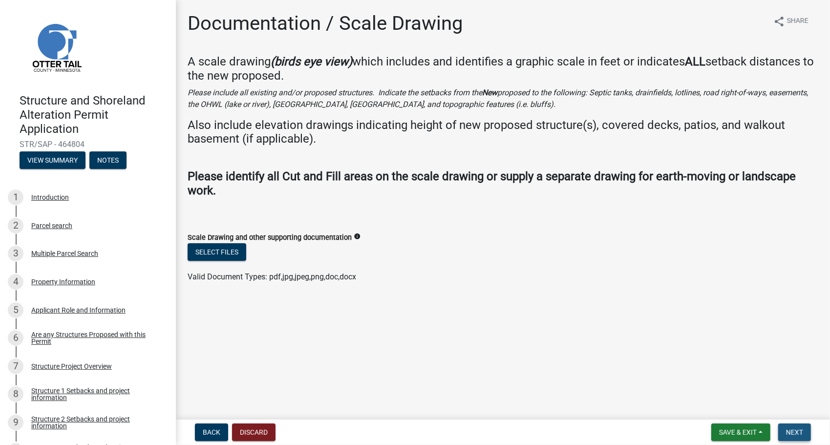
click at [787, 432] on span "Next" at bounding box center [794, 432] width 17 height 8
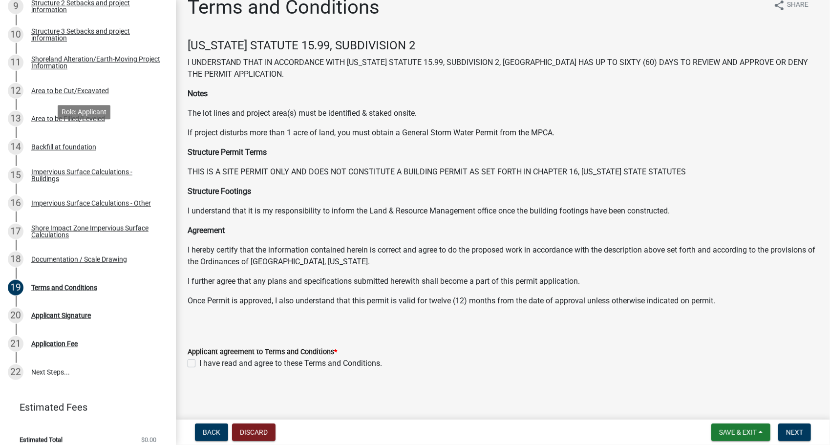
scroll to position [425, 0]
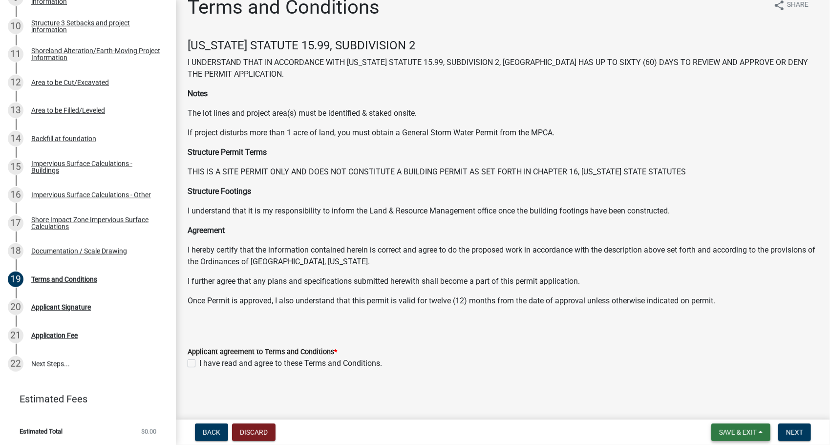
click at [737, 426] on button "Save & Exit" at bounding box center [740, 433] width 59 height 18
click at [731, 409] on button "Save & Exit" at bounding box center [731, 406] width 78 height 23
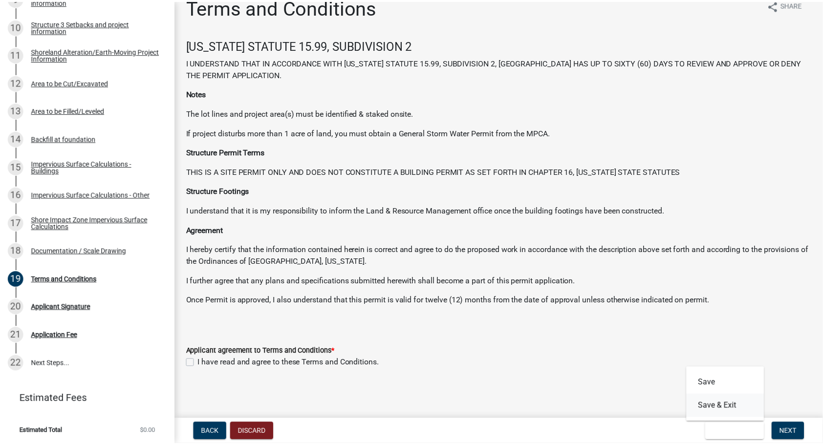
scroll to position [0, 0]
